Goal: Task Accomplishment & Management: Manage account settings

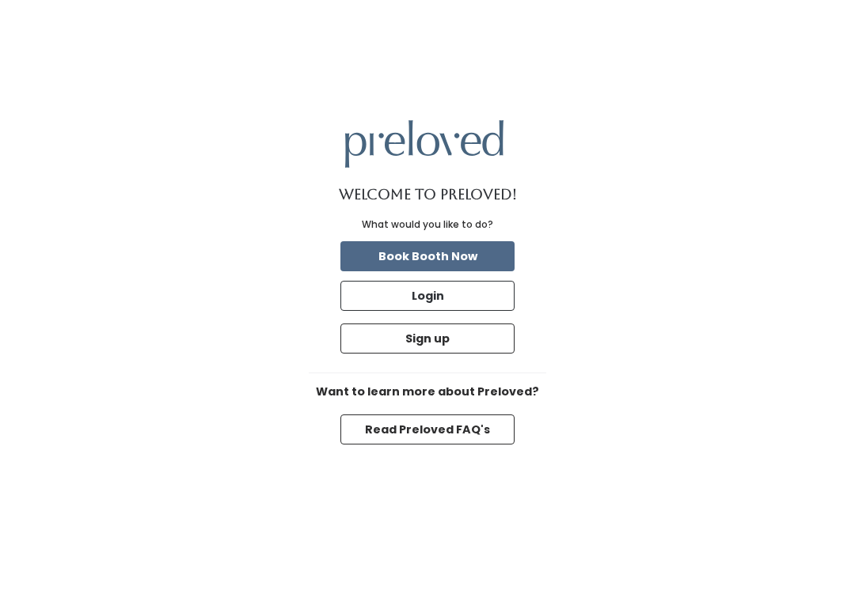
click at [490, 311] on button "Login" at bounding box center [427, 296] width 174 height 30
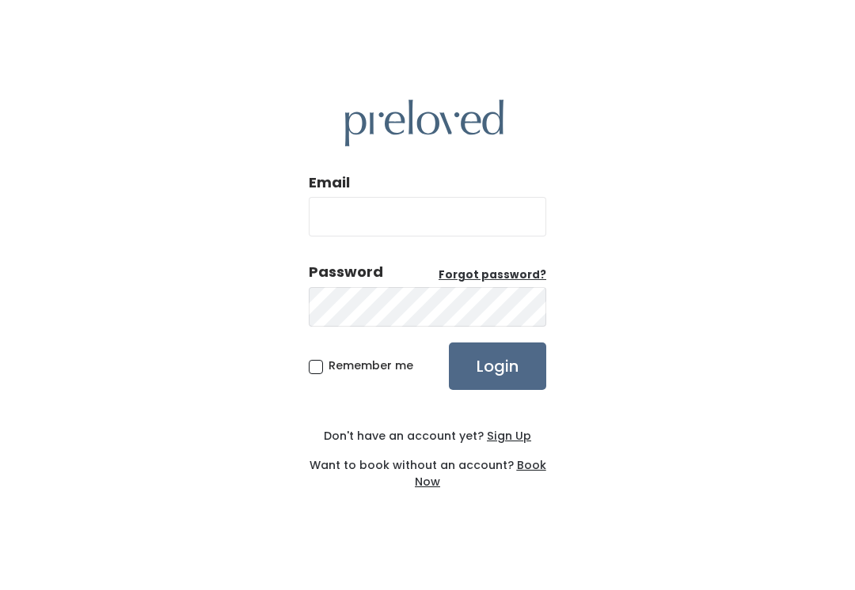
click at [459, 231] on input "Email" at bounding box center [427, 217] width 237 height 40
type input "spanishfork.store@preloved.love"
click at [497, 383] on input "Login" at bounding box center [497, 366] width 97 height 47
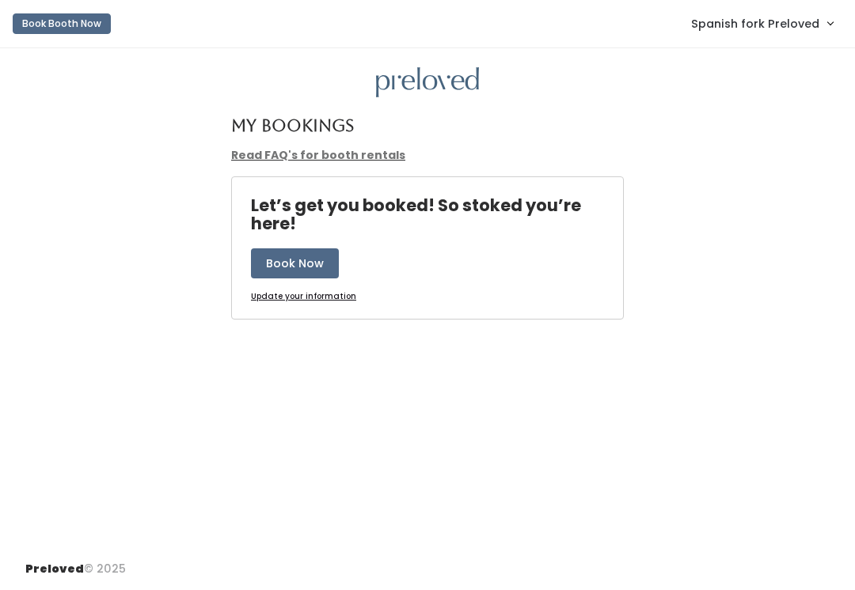
click at [801, 32] on span "Spanish fork Preloved" at bounding box center [755, 23] width 128 height 17
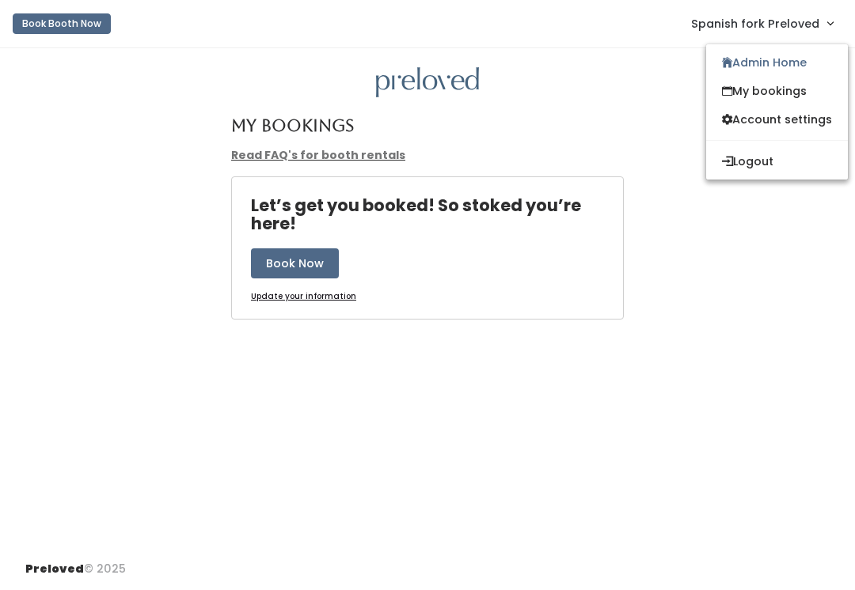
click at [794, 62] on link "Admin Home" at bounding box center [777, 62] width 142 height 28
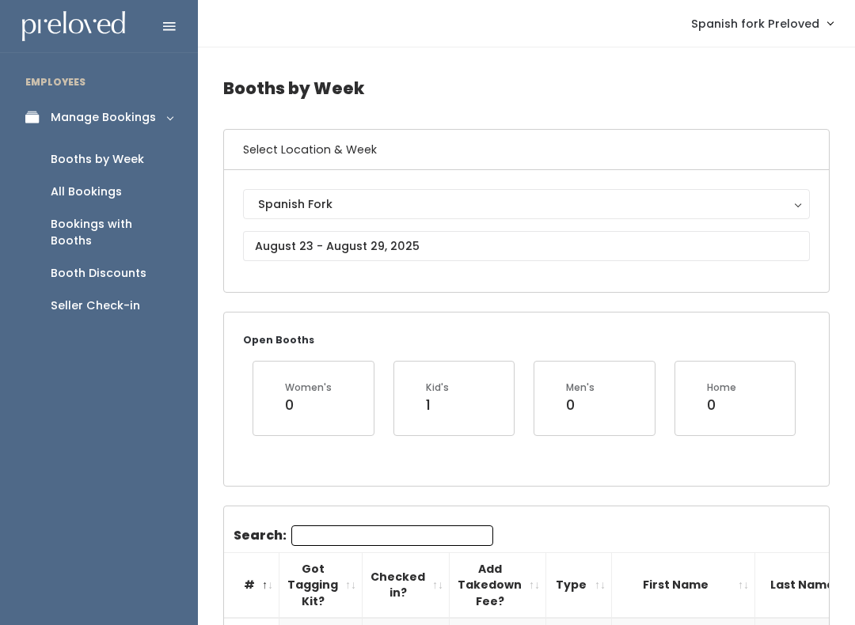
click at [159, 213] on link "Bookings with Booths" at bounding box center [99, 232] width 198 height 49
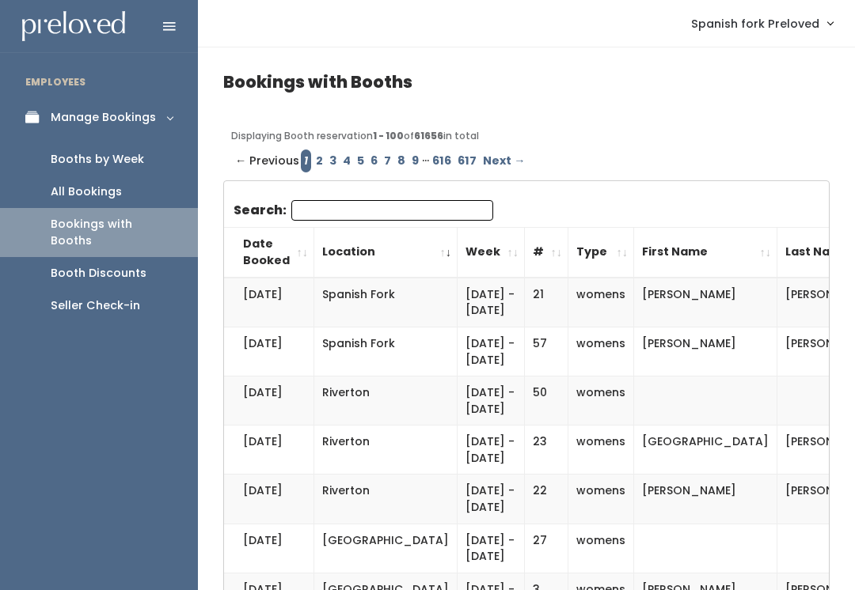
click at [120, 265] on div "Booth Discounts" at bounding box center [99, 273] width 96 height 17
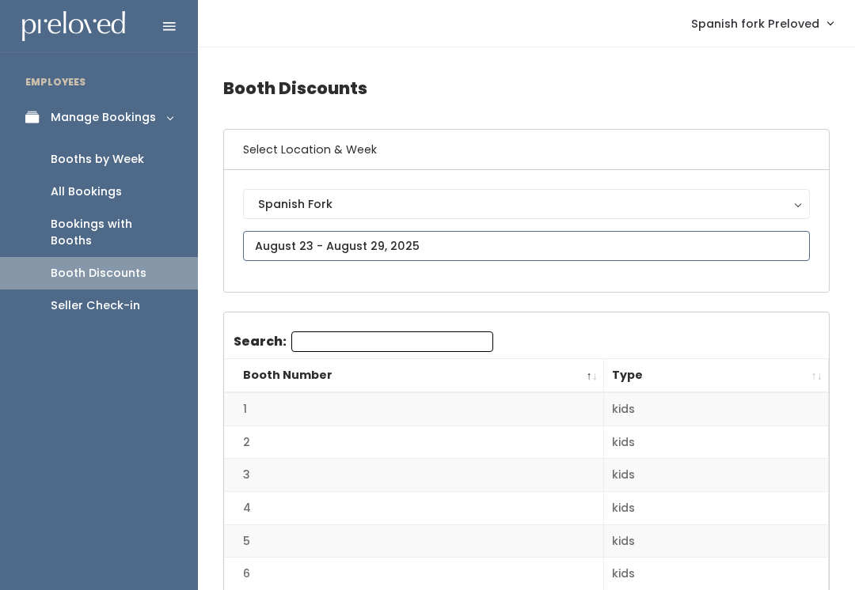
click at [506, 233] on input "text" at bounding box center [526, 246] width 567 height 30
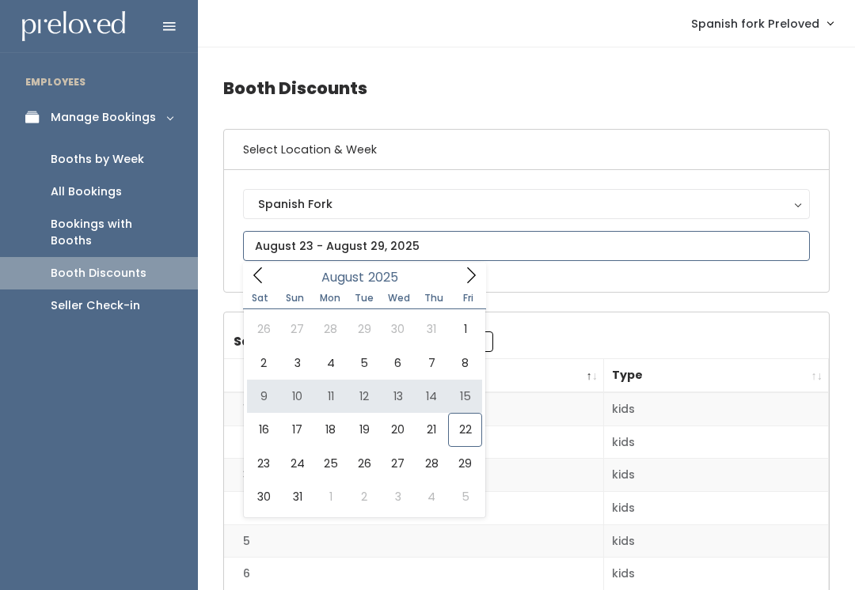
type input "[DATE] to [DATE]"
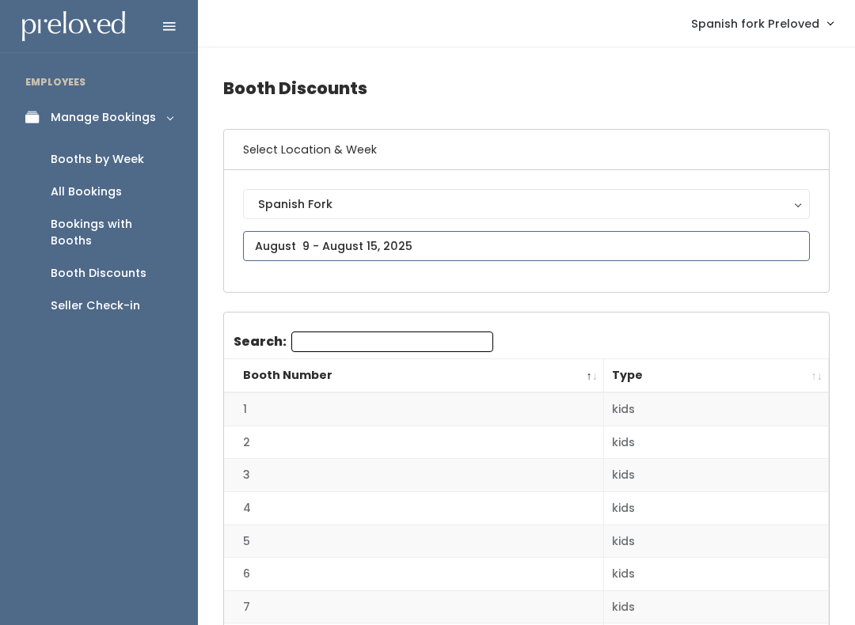
click at [574, 233] on input "text" at bounding box center [526, 246] width 567 height 30
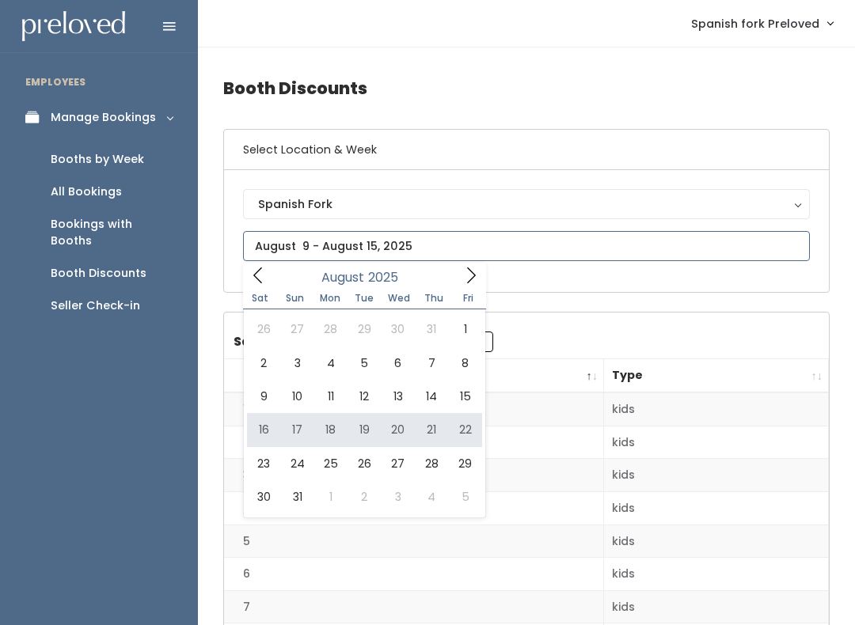
type input "August 16 to August 22"
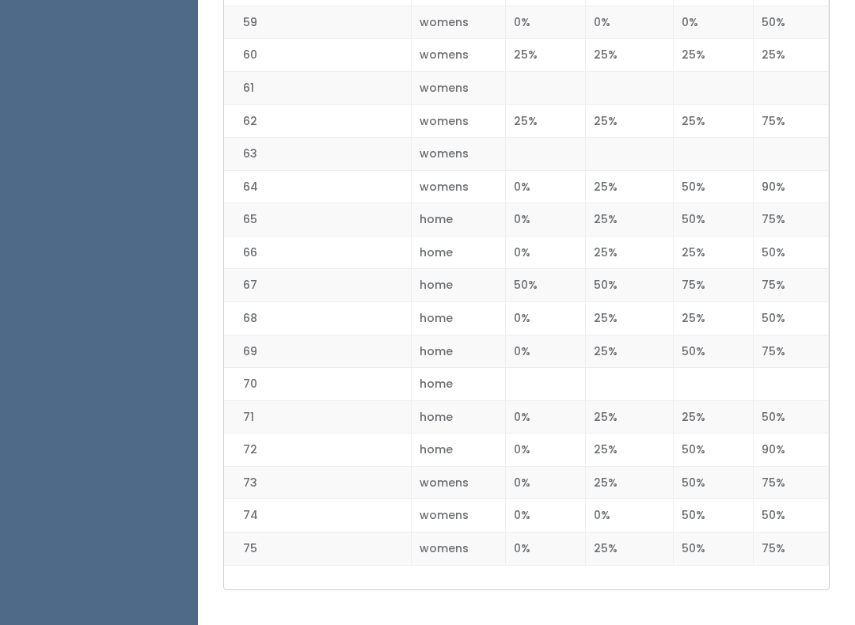
scroll to position [2320, 0]
